Goal: Transaction & Acquisition: Purchase product/service

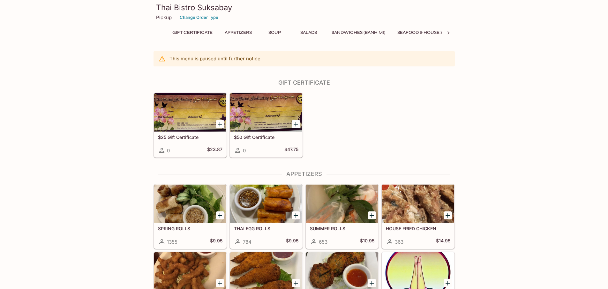
scroll to position [64, 0]
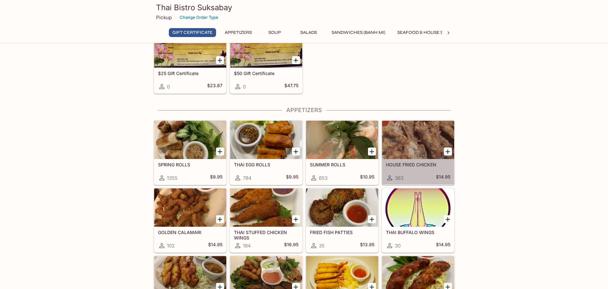
click at [419, 147] on div at bounding box center [418, 140] width 72 height 38
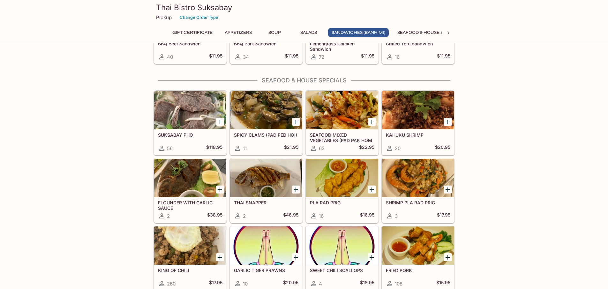
scroll to position [734, 0]
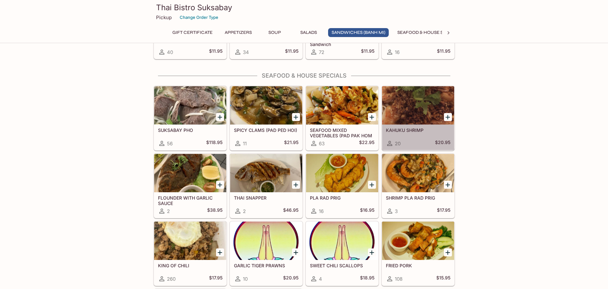
click at [420, 108] on div at bounding box center [418, 105] width 72 height 38
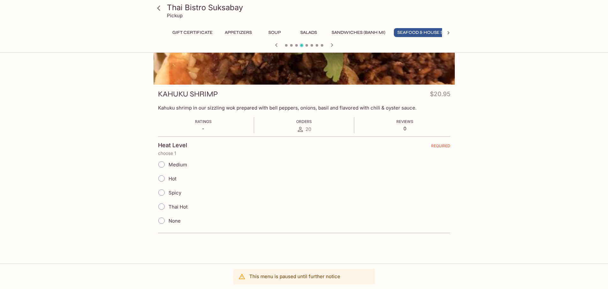
scroll to position [0, 25]
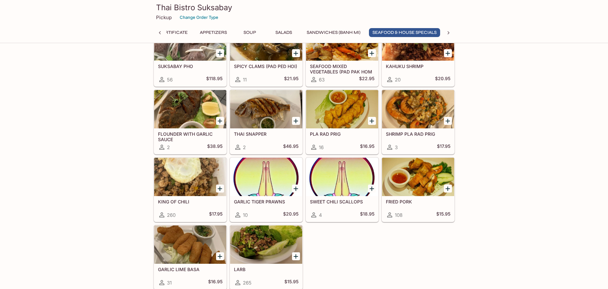
scroll to position [925, 0]
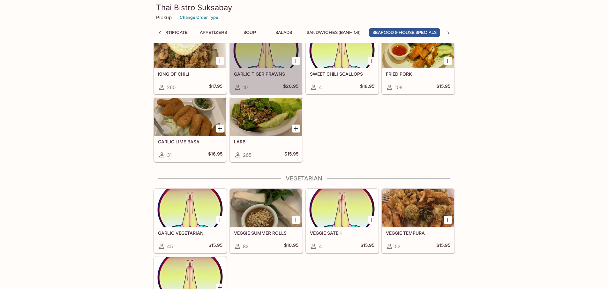
click at [264, 59] on div at bounding box center [266, 49] width 72 height 38
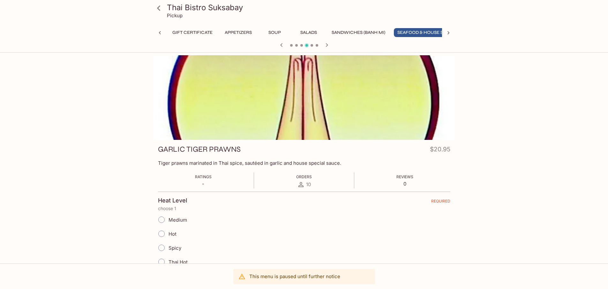
scroll to position [0, 25]
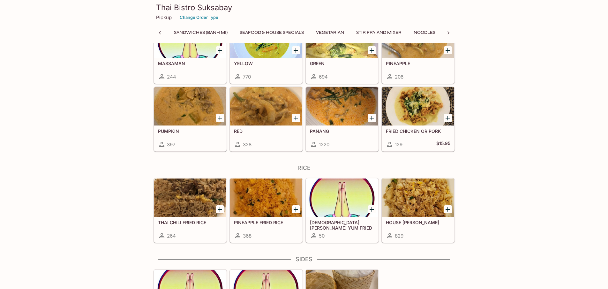
scroll to position [0, 191]
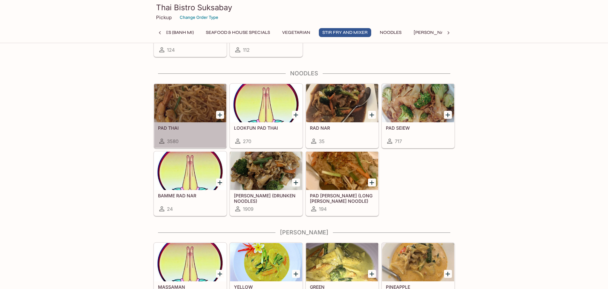
click at [192, 98] on div at bounding box center [190, 103] width 72 height 38
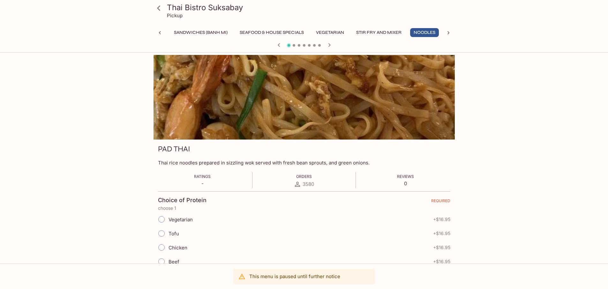
scroll to position [128, 0]
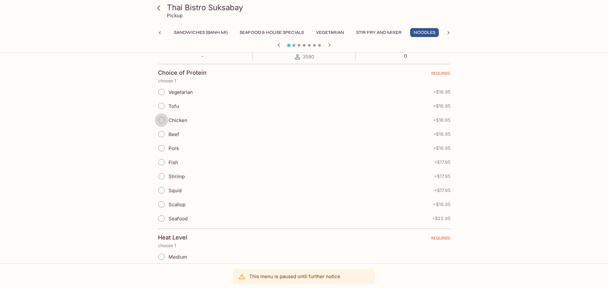
click at [160, 120] on input "Chicken" at bounding box center [161, 119] width 13 height 13
radio input "true"
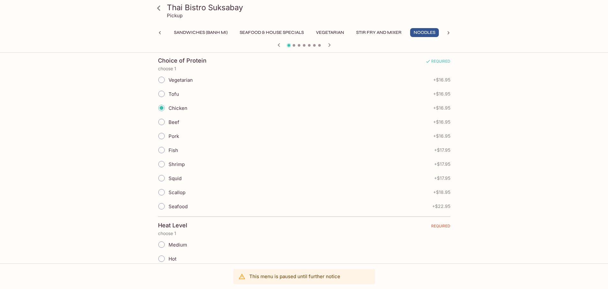
scroll to position [223, 0]
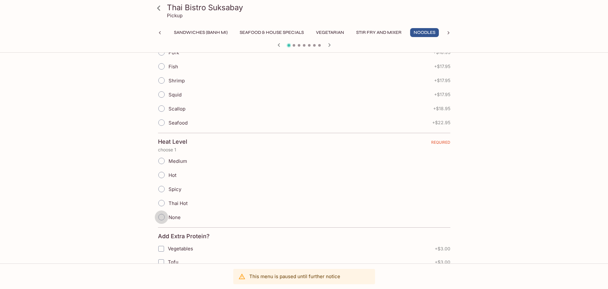
click at [160, 218] on input "None" at bounding box center [161, 216] width 13 height 13
radio input "true"
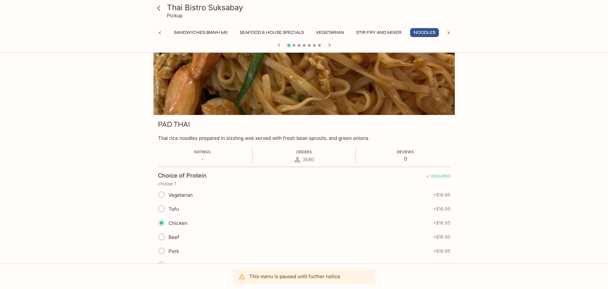
scroll to position [159, 0]
